Goal: Find contact information: Find contact information

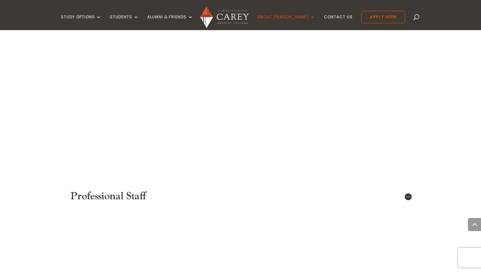
scroll to position [2203, 0]
click at [105, 182] on h5 "Professional Staff" at bounding box center [240, 188] width 340 height 12
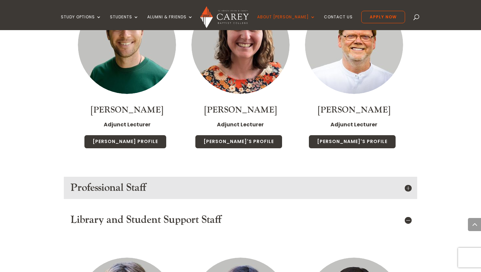
click at [105, 182] on h5 "Professional Staff" at bounding box center [240, 188] width 340 height 12
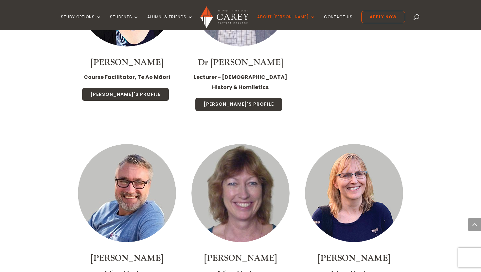
scroll to position [3166, 0]
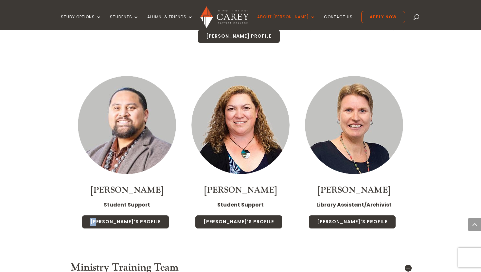
click at [120, 90] on img at bounding box center [127, 125] width 98 height 98
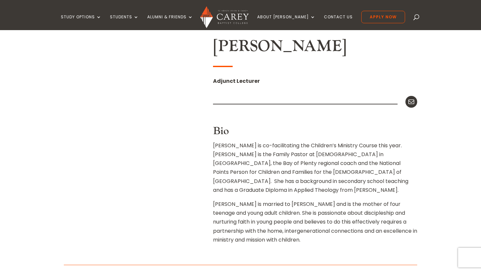
scroll to position [165, 0]
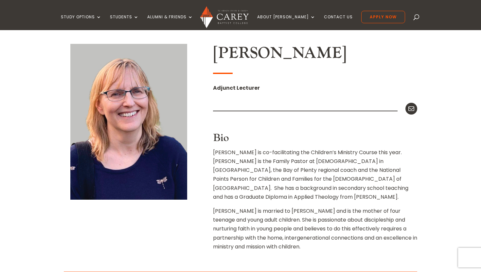
click at [417, 18] on span at bounding box center [417, 18] width 0 height 0
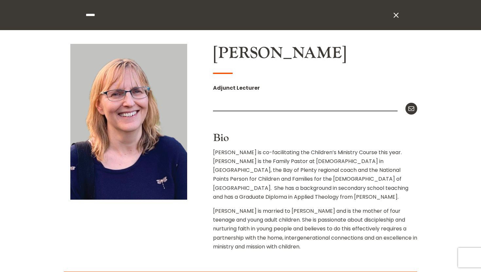
type input "******"
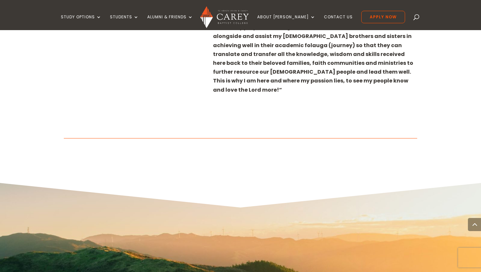
scroll to position [600, 0]
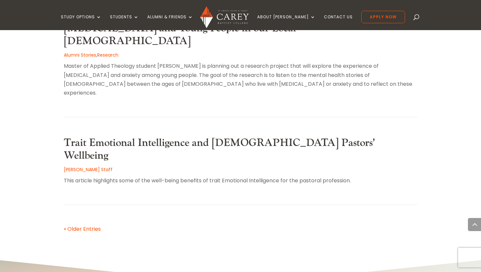
scroll to position [412, 0]
